Goal: Task Accomplishment & Management: Manage account settings

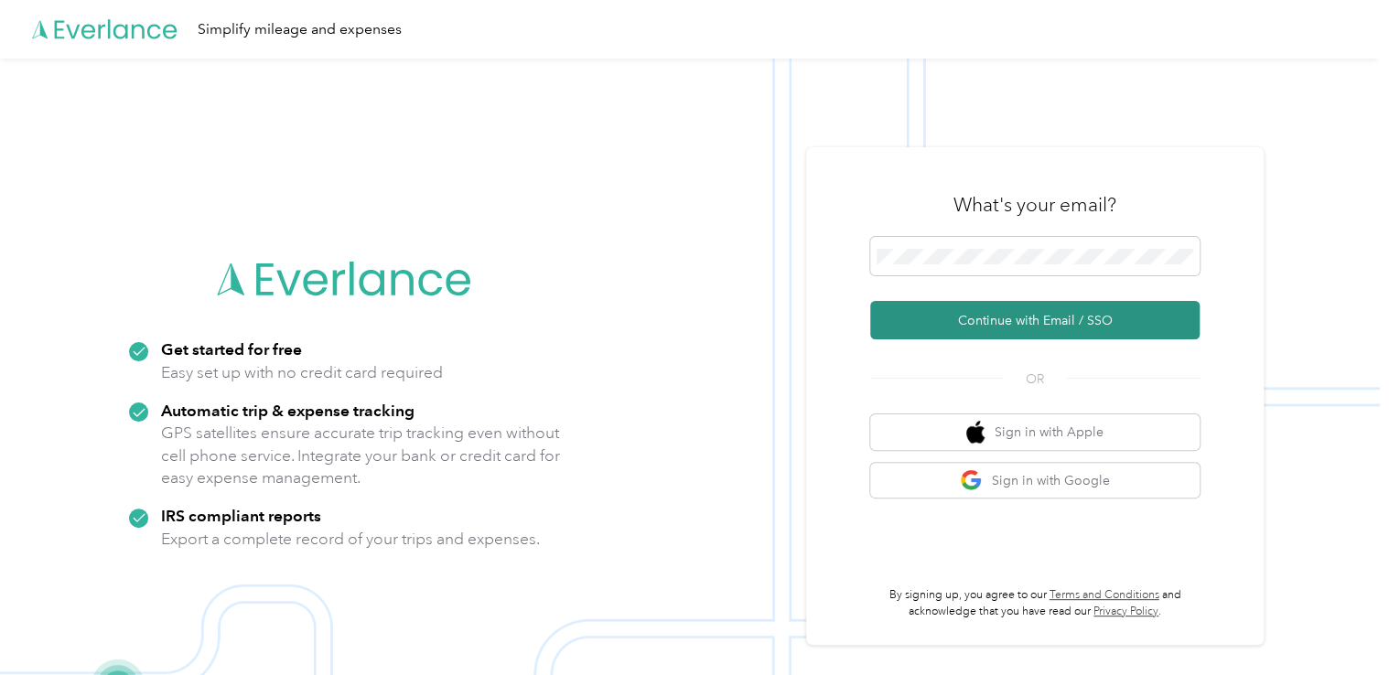
click at [1058, 319] on button "Continue with Email / SSO" at bounding box center [1034, 320] width 329 height 38
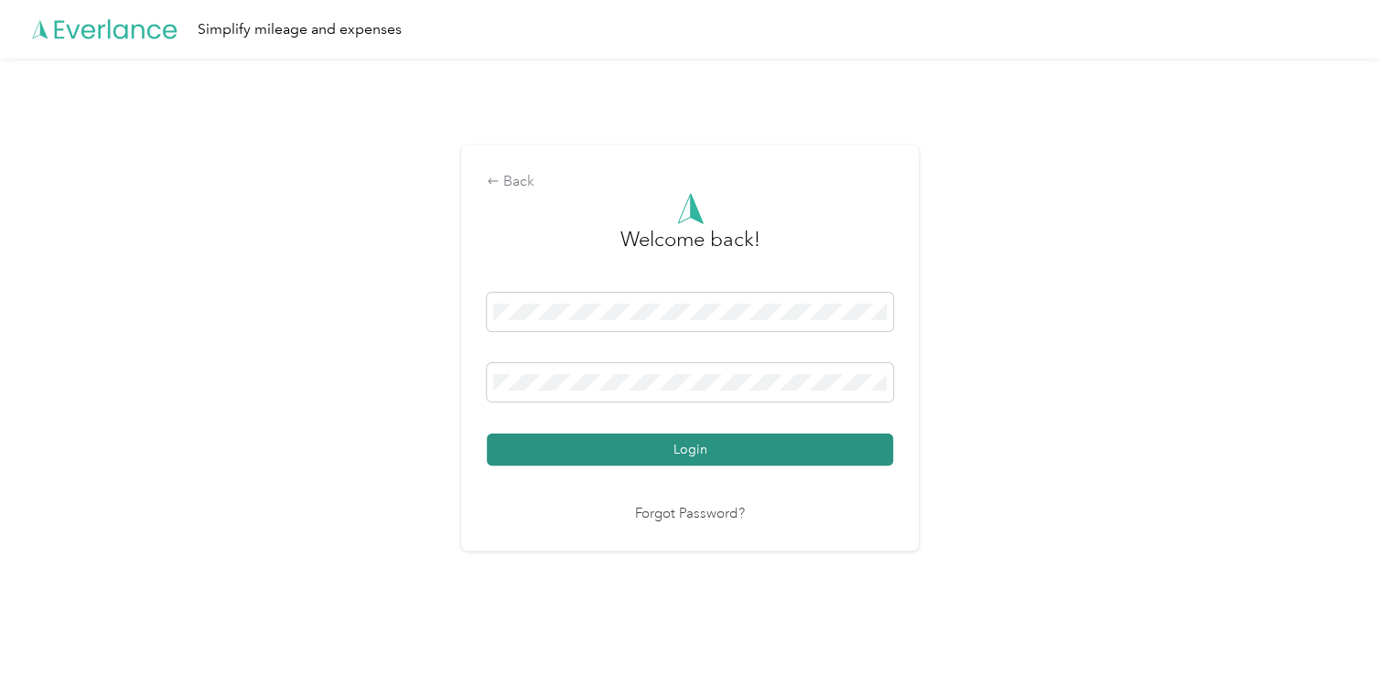
click at [739, 448] on button "Login" at bounding box center [690, 450] width 406 height 32
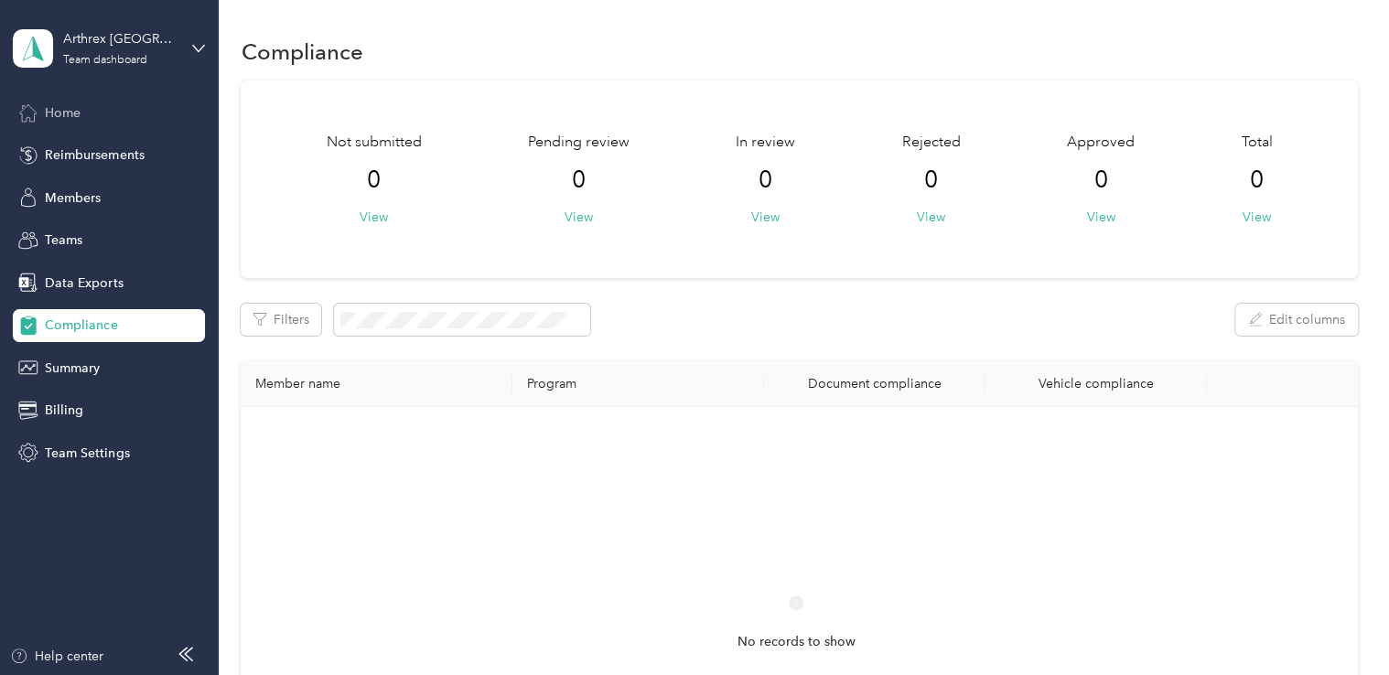
click at [69, 108] on span "Home" at bounding box center [63, 112] width 36 height 19
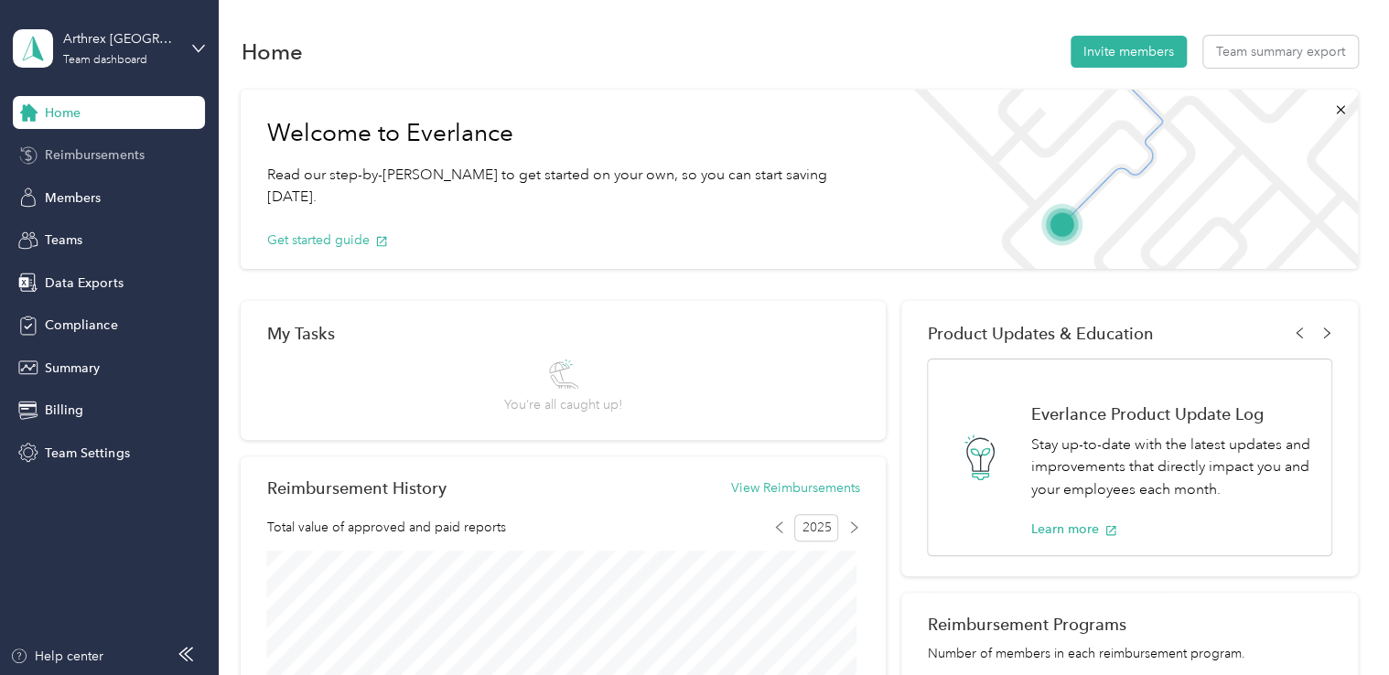
click at [87, 156] on span "Reimbursements" at bounding box center [94, 154] width 99 height 19
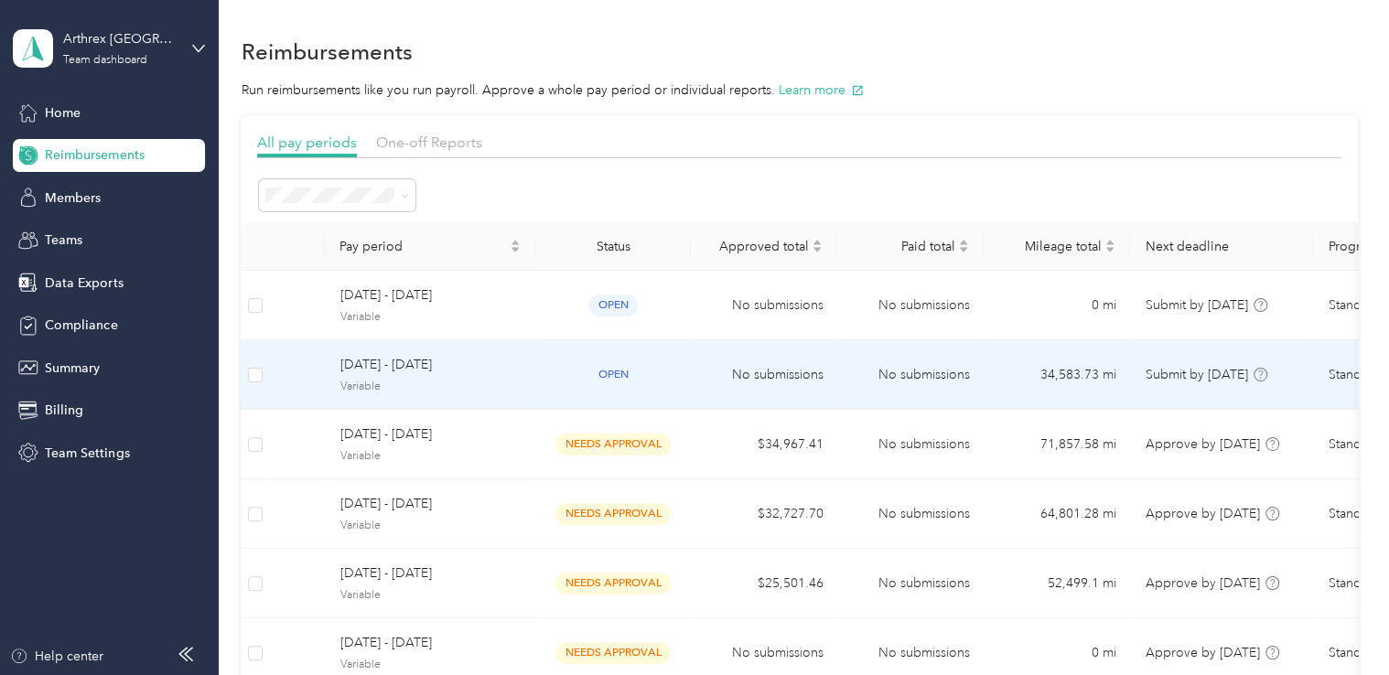
click at [607, 378] on span "open" at bounding box center [612, 374] width 49 height 21
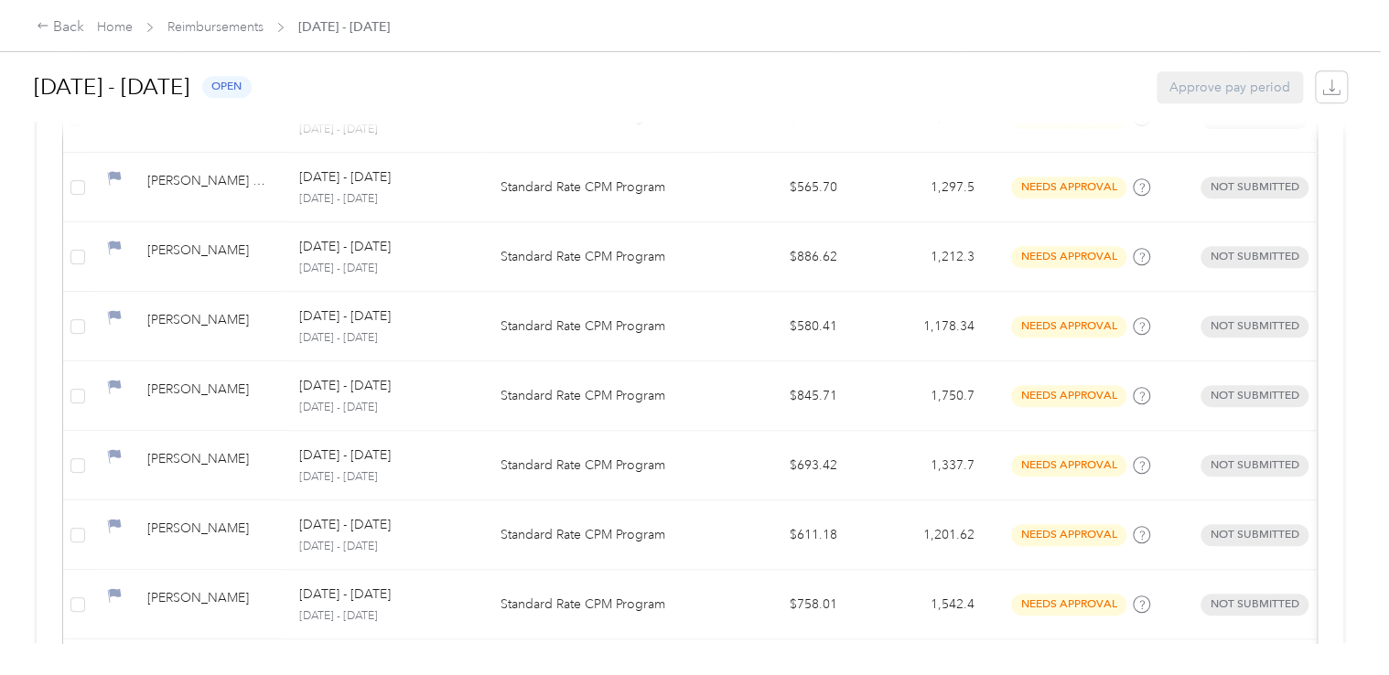
scroll to position [542, 0]
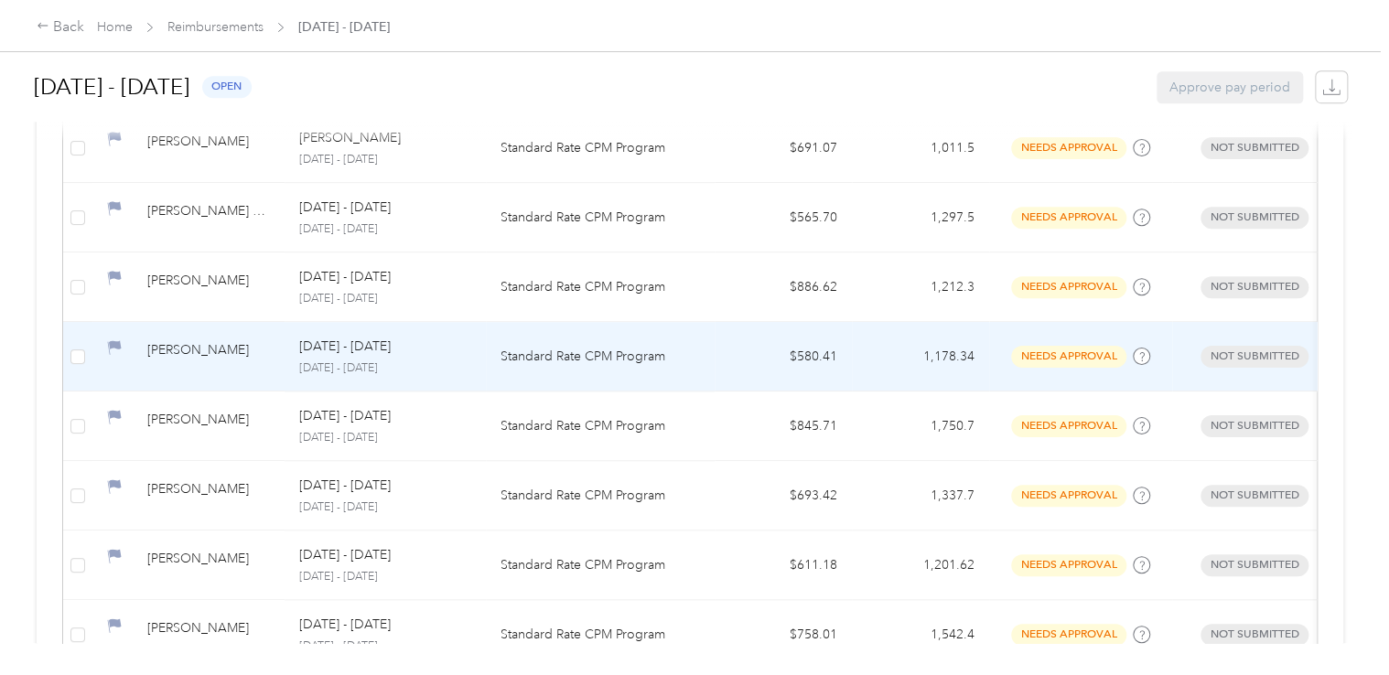
click at [175, 350] on div "[PERSON_NAME]" at bounding box center [208, 356] width 123 height 32
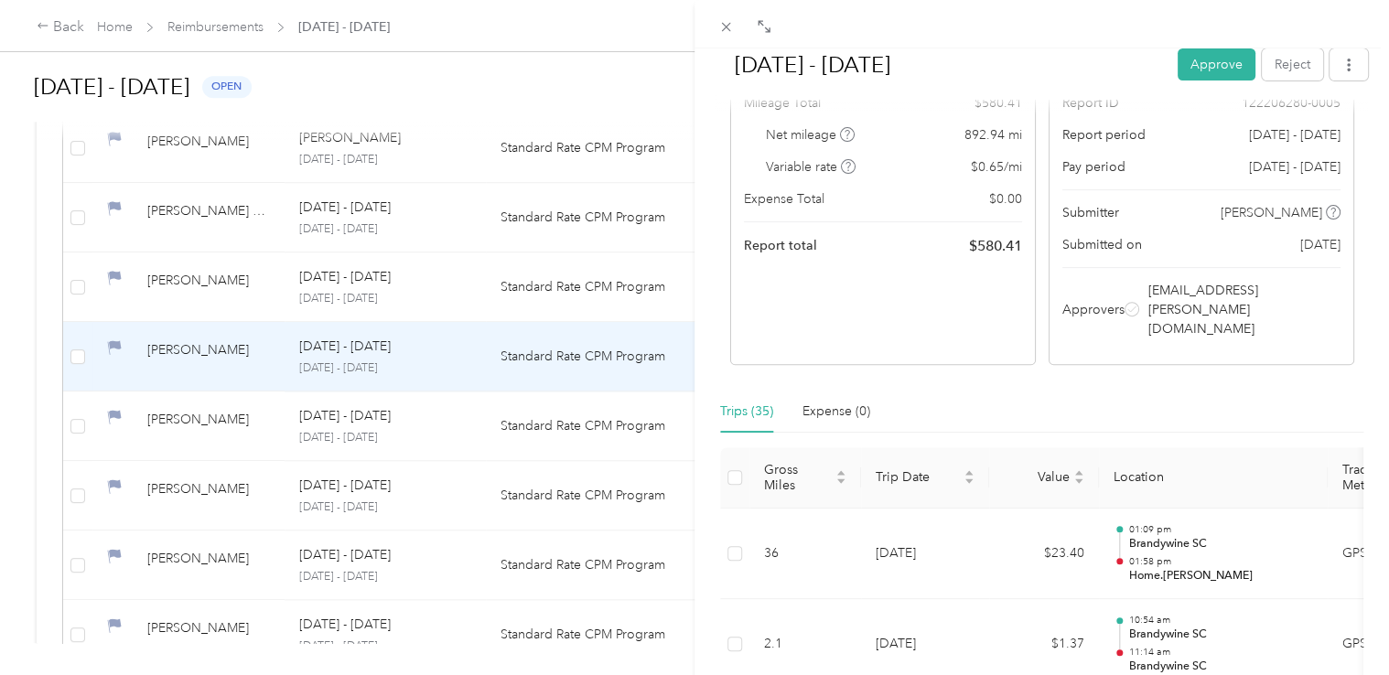
scroll to position [205, 0]
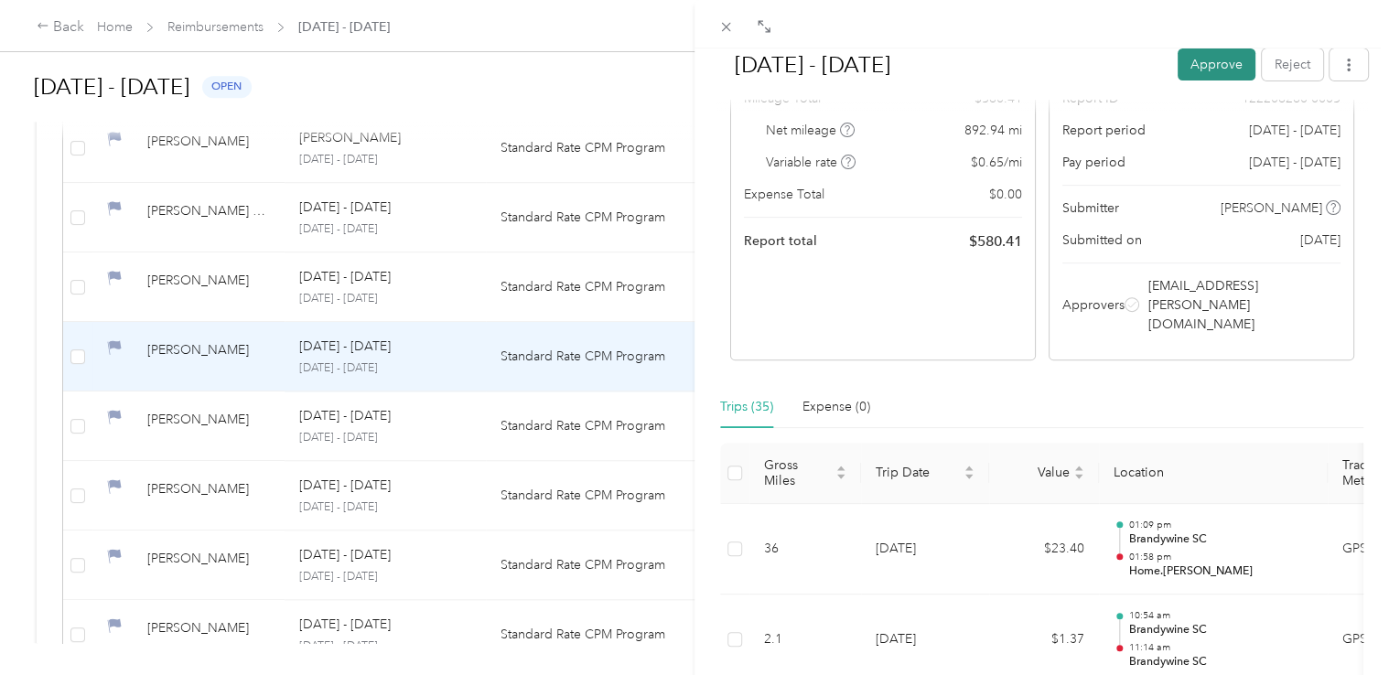
click at [1187, 66] on button "Approve" at bounding box center [1216, 64] width 78 height 32
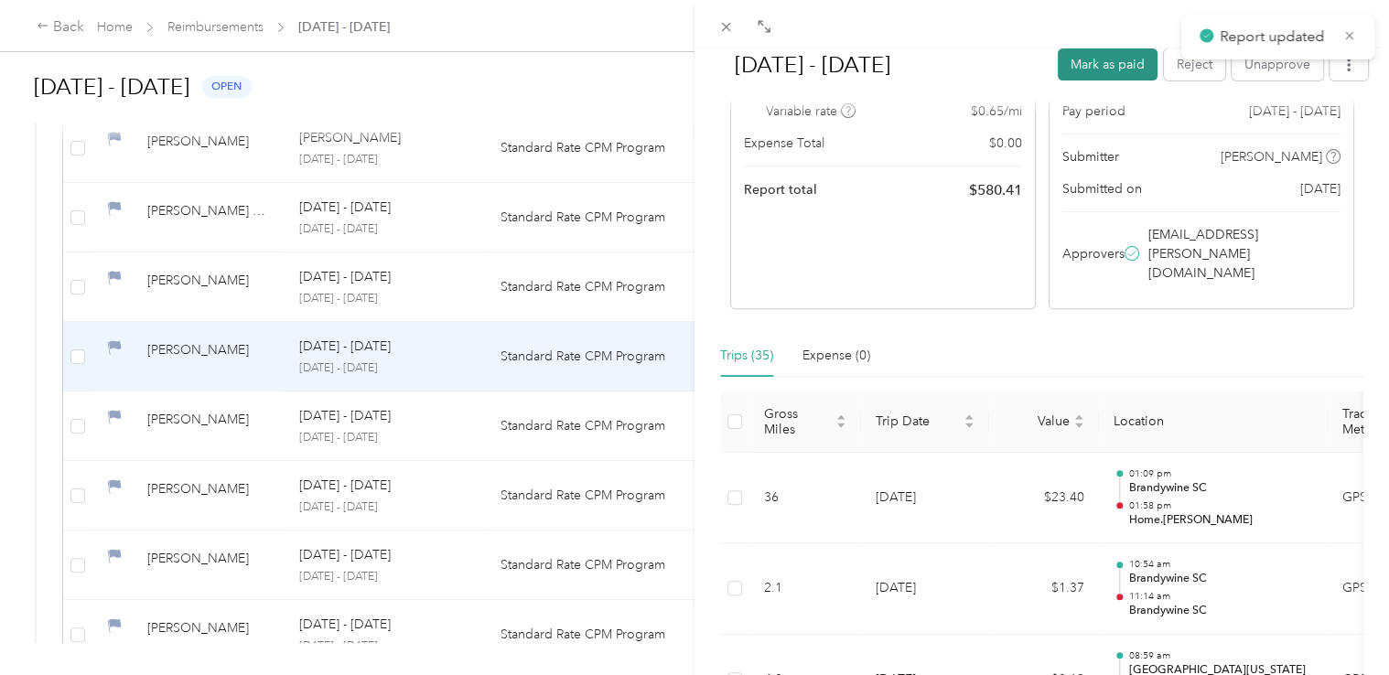
scroll to position [154, 0]
